Goal: Book appointment/travel/reservation

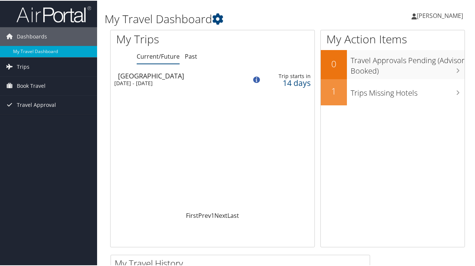
click at [139, 81] on div "Mon 25 Aug 2025 - Fri 29 Aug 2025" at bounding box center [175, 82] width 122 height 7
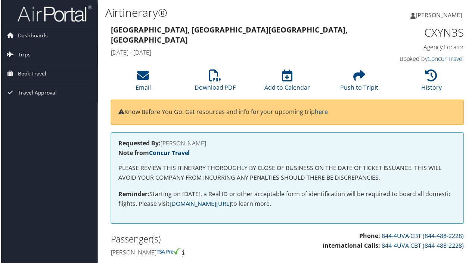
click at [32, 53] on link "Trips" at bounding box center [48, 55] width 97 height 19
click at [35, 39] on span "Dashboards" at bounding box center [32, 36] width 30 height 19
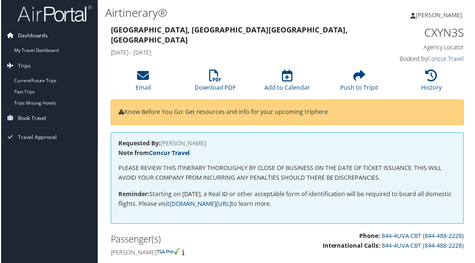
click at [35, 39] on span "Dashboards" at bounding box center [32, 36] width 30 height 19
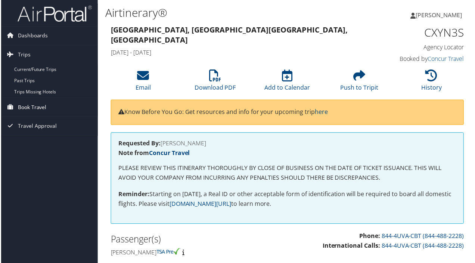
click at [38, 108] on span "Book Travel" at bounding box center [31, 107] width 29 height 19
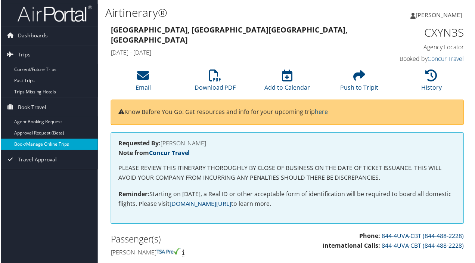
click at [40, 145] on link "Book/Manage Online Trips" at bounding box center [48, 144] width 97 height 11
